Goal: Transaction & Acquisition: Book appointment/travel/reservation

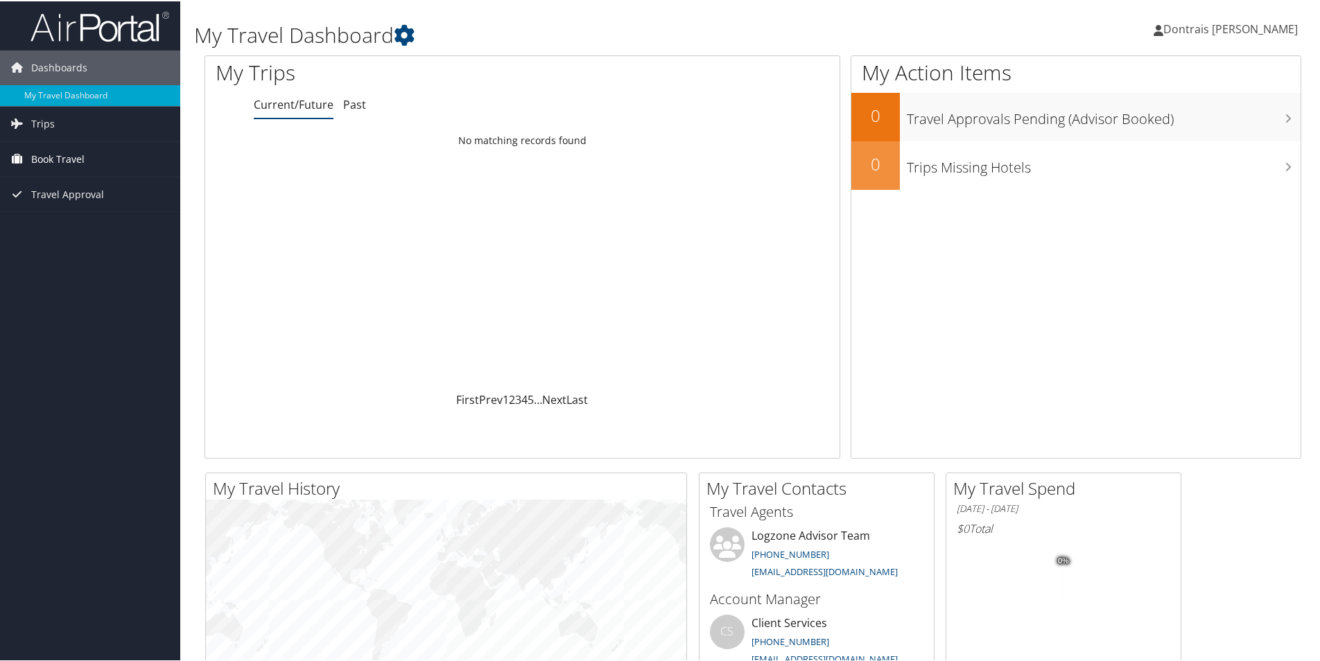
click at [67, 155] on span "Book Travel" at bounding box center [57, 158] width 53 height 35
click at [94, 224] on link "Book/Manage Online Trips" at bounding box center [90, 227] width 180 height 21
